Goal: Book appointment/travel/reservation

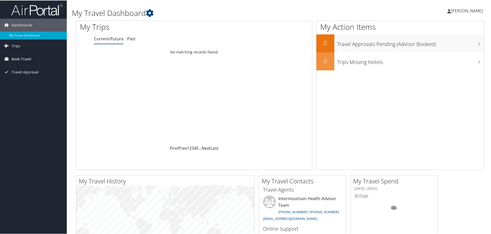
click at [29, 60] on span "Book Travel" at bounding box center [22, 58] width 20 height 13
click at [35, 85] on link "Book/Manage Online Trips" at bounding box center [33, 84] width 67 height 8
